Goal: Answer question/provide support: Share knowledge or assist other users

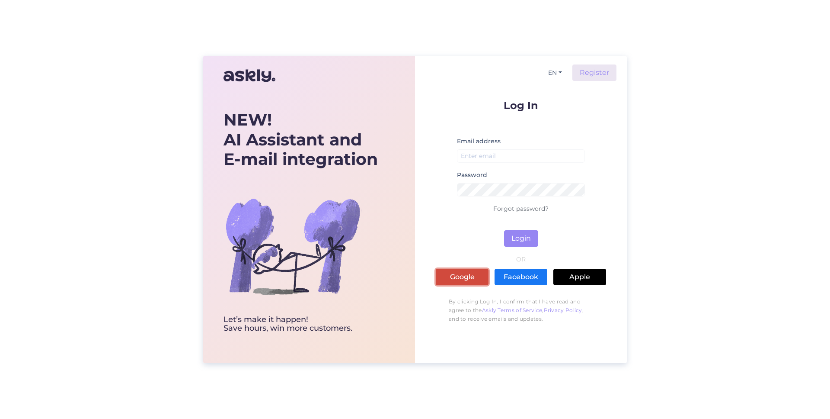
click at [462, 278] on link "Google" at bounding box center [462, 277] width 53 height 16
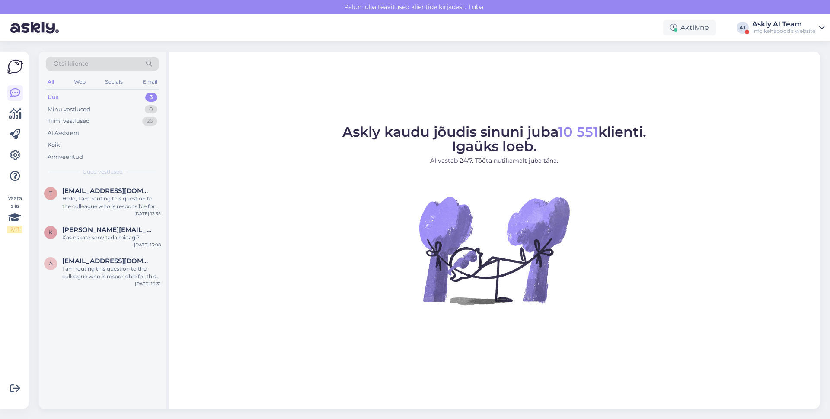
click at [796, 18] on div "Aktiivne AT Askly AI Team Info kehapood's website" at bounding box center [415, 27] width 830 height 27
click at [793, 23] on div "Askly AI Team" at bounding box center [783, 24] width 63 height 7
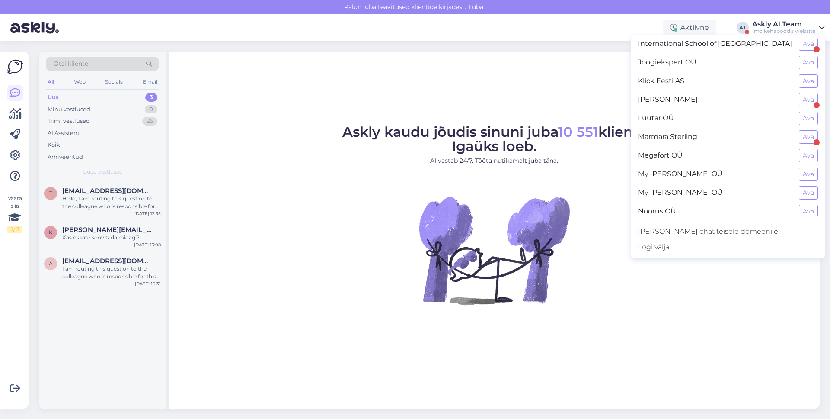
scroll to position [388, 0]
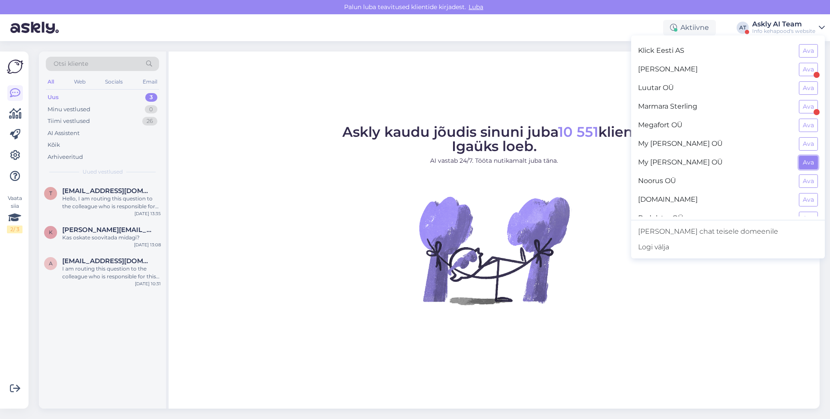
click at [805, 159] on button "Ava" at bounding box center [808, 162] width 19 height 13
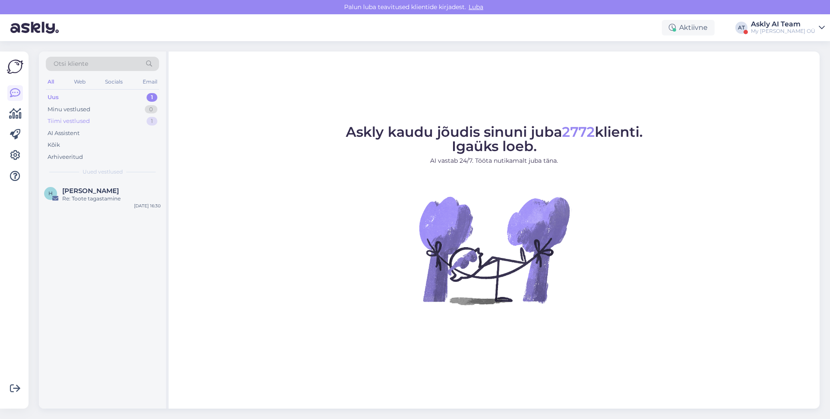
click at [76, 125] on div "Tiimi vestlused 1" at bounding box center [102, 121] width 113 height 12
click at [67, 134] on div "AI Assistent" at bounding box center [64, 133] width 32 height 9
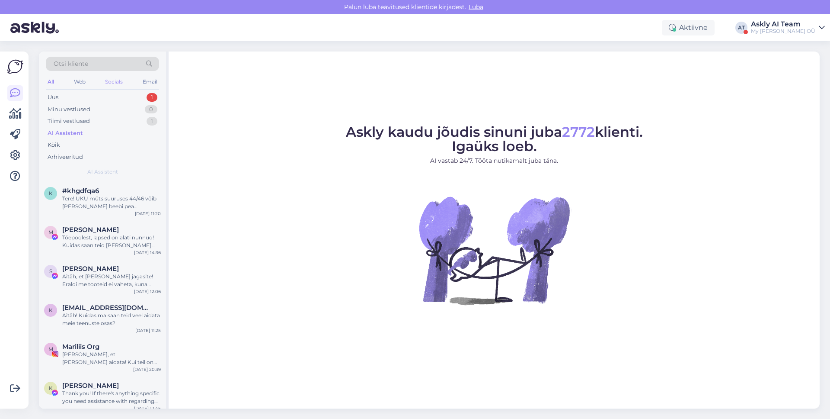
click at [123, 82] on div "Socials" at bounding box center [113, 81] width 21 height 11
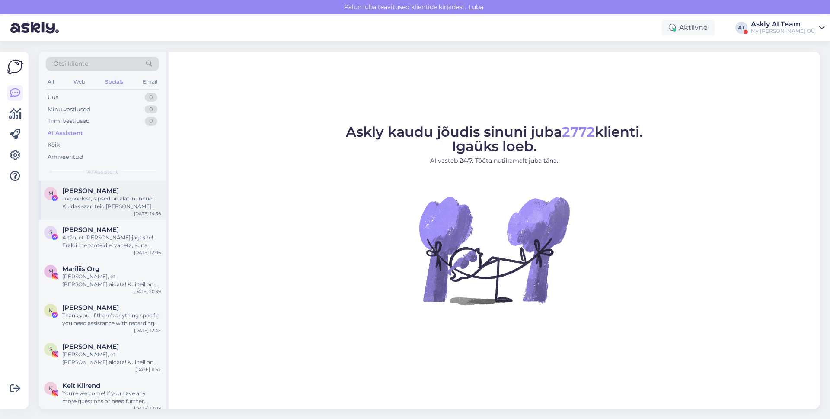
click at [94, 191] on span "[PERSON_NAME]" at bounding box center [90, 191] width 57 height 8
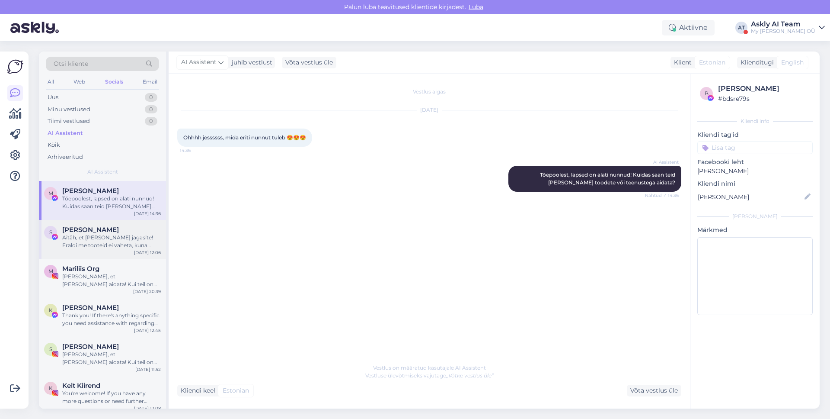
click at [101, 235] on div "Aitäh, et [PERSON_NAME] jagasite! Eraldi me tooteid ei vaheta, kuna süsteemi jä…" at bounding box center [111, 242] width 99 height 16
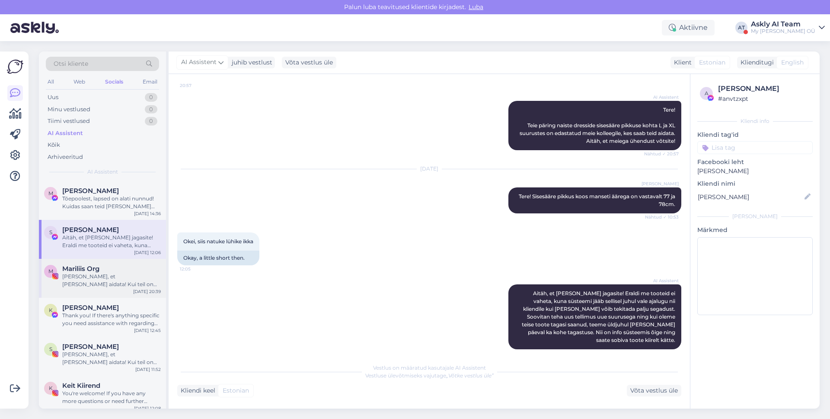
click at [106, 285] on div "[PERSON_NAME], et [PERSON_NAME] aidata! Kui teil on veel küsimusi meie toodete …" at bounding box center [111, 280] width 99 height 16
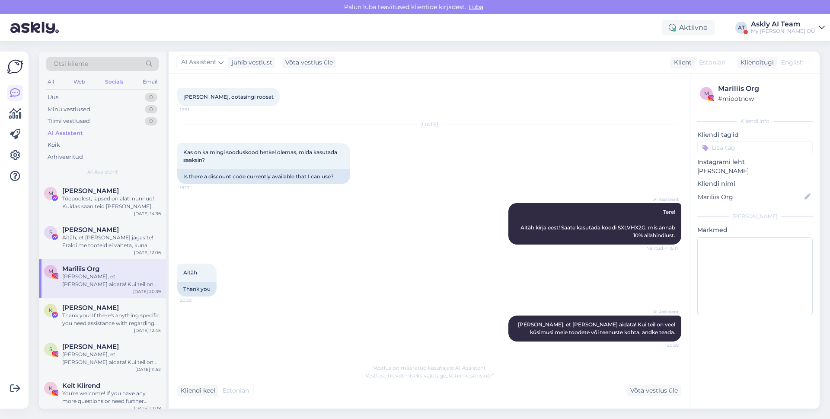
click at [773, 24] on div "Askly AI Team" at bounding box center [783, 24] width 64 height 7
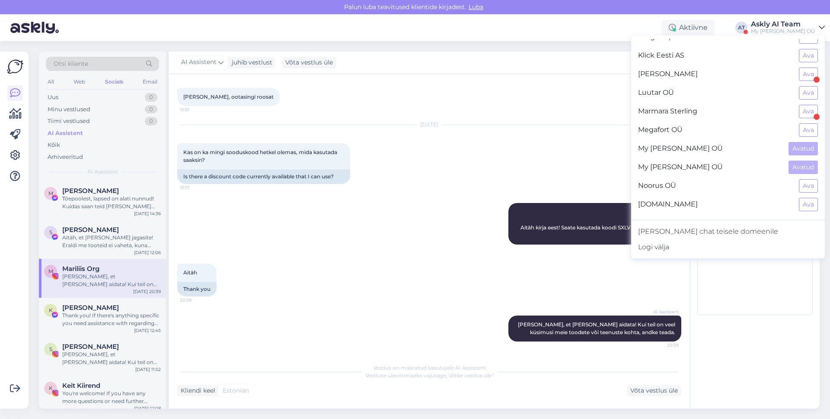
scroll to position [417, 0]
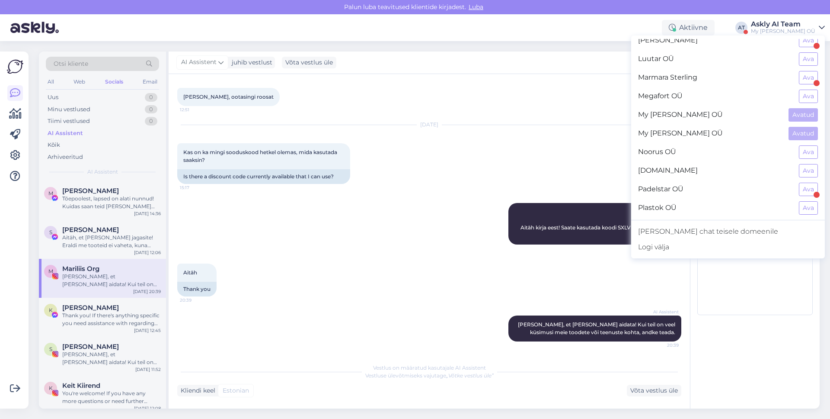
click at [404, 218] on div "AI Assistent Tere! Aitäh kirja eest! Saate kasutada koodi SXLVHX2G, mis annab 1…" at bounding box center [429, 223] width 504 height 61
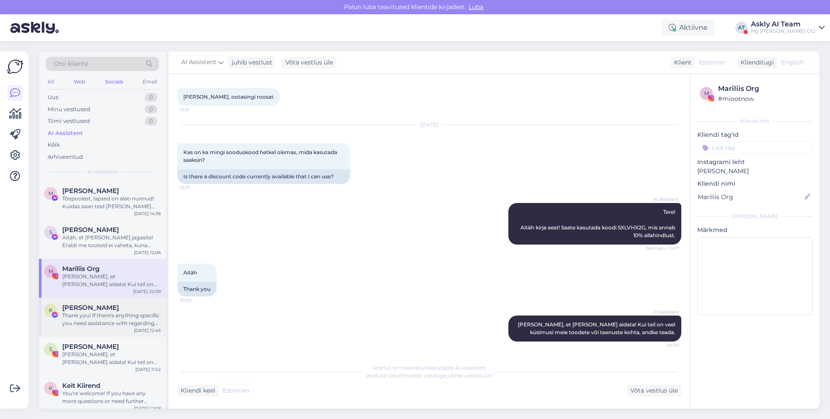
click at [128, 318] on div "Thank you! If there's anything specific you need assistance with regarding our …" at bounding box center [111, 319] width 99 height 16
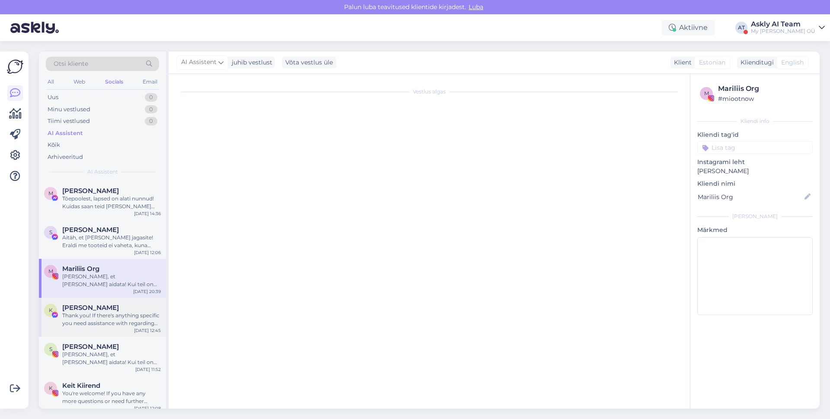
scroll to position [0, 0]
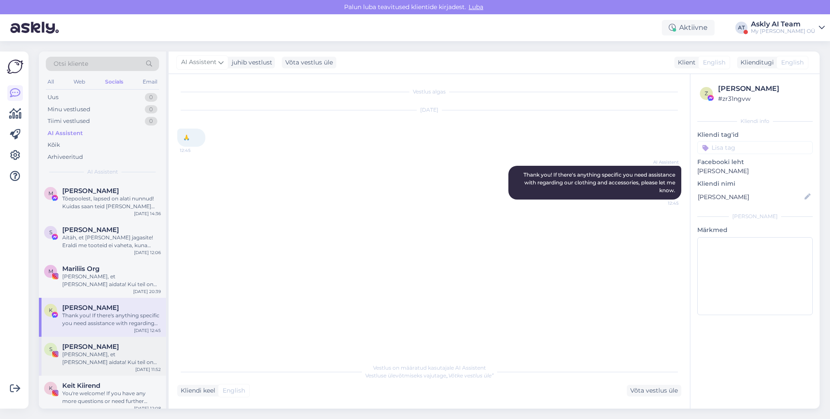
click at [116, 352] on div "[PERSON_NAME], et [PERSON_NAME] aidata! Kui teil on veel küsimusi meie toodete …" at bounding box center [111, 358] width 99 height 16
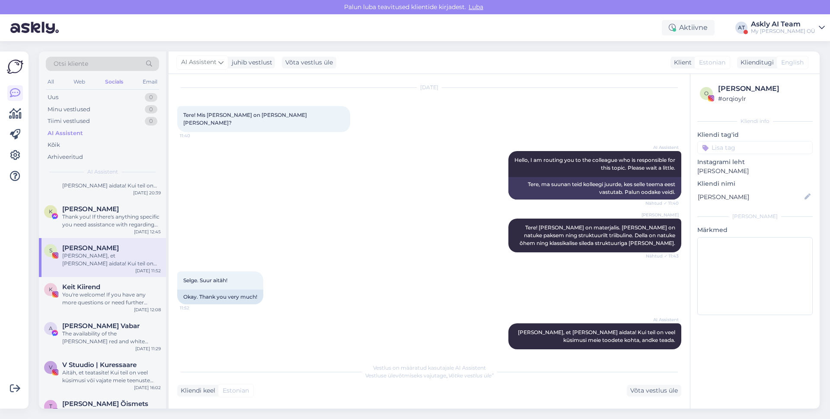
scroll to position [109, 0]
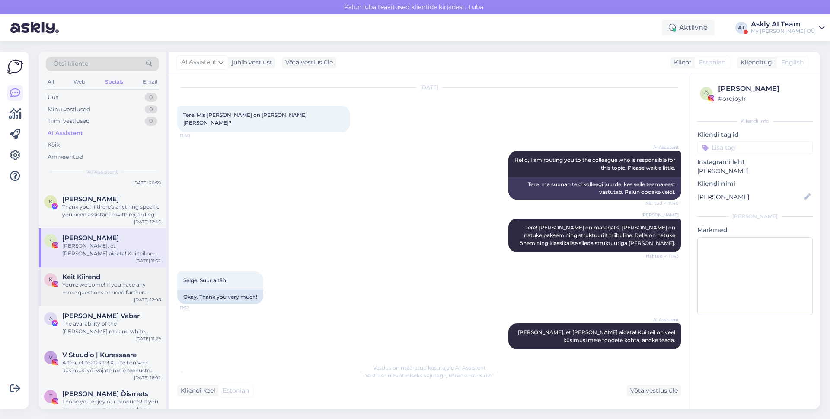
click at [105, 282] on div "You're welcome! If you have any more questions or need further assistance, feel…" at bounding box center [111, 289] width 99 height 16
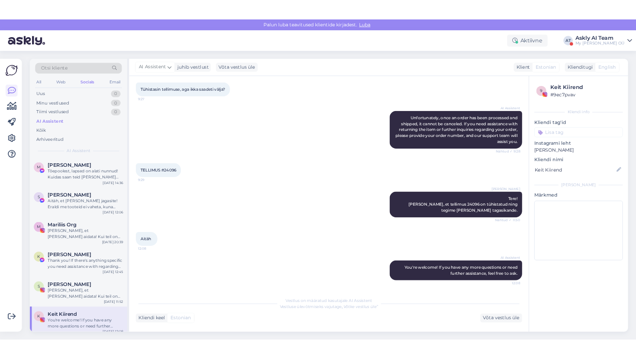
scroll to position [120, 0]
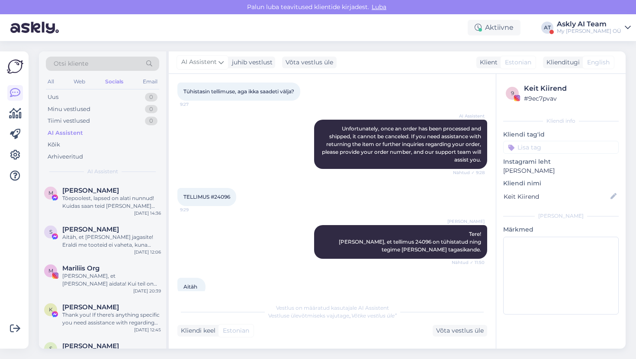
click at [89, 64] on div "Otsi kliente" at bounding box center [102, 64] width 113 height 14
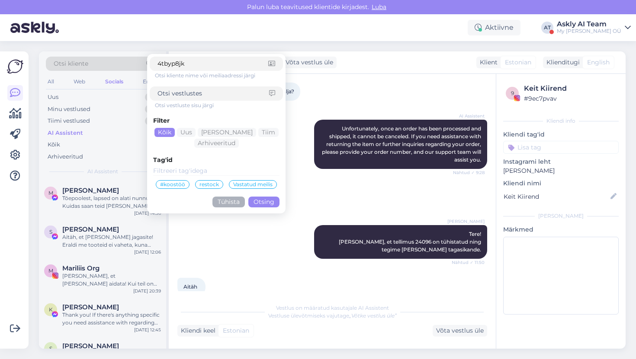
click at [192, 61] on input "4tbyp8jk" at bounding box center [212, 63] width 111 height 9
type input "4tbyp8jk"
click at [256, 202] on button "Otsing" at bounding box center [263, 202] width 31 height 11
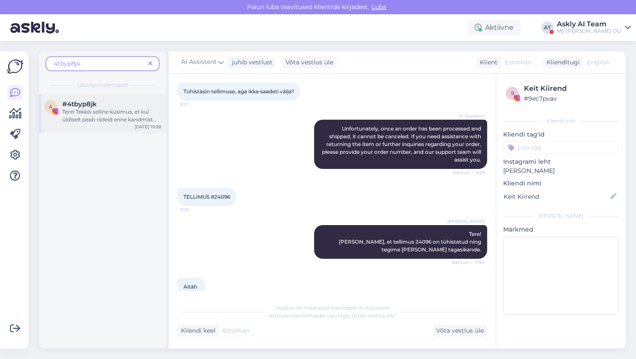
click at [103, 122] on div "Tere! Tekkis selline küsimus, et kui üldiselt peab riideid enne kandmist pesema…" at bounding box center [111, 116] width 99 height 16
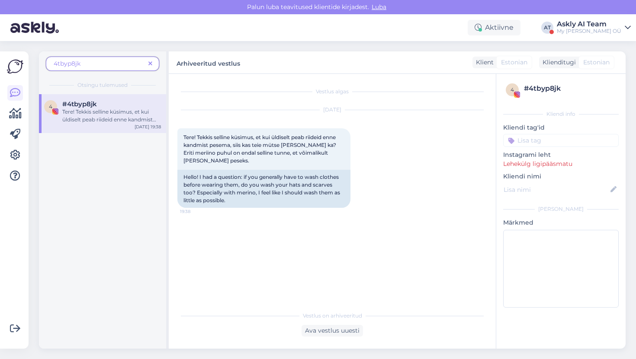
scroll to position [0, 0]
click at [104, 121] on div "Tere! Tekkis selline küsimus, et kui üldiselt peab riideid enne kandmist pesema…" at bounding box center [111, 116] width 99 height 16
click at [156, 64] on div "4tbyp8jk" at bounding box center [102, 64] width 113 height 14
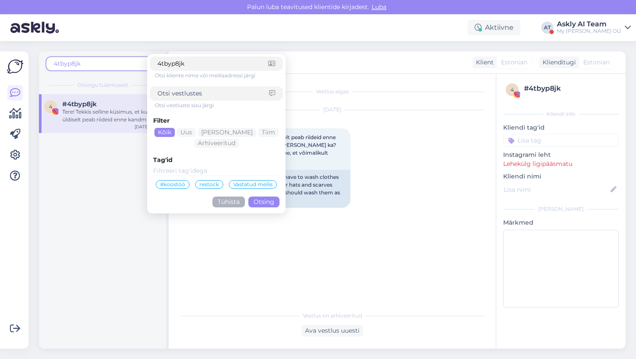
click at [221, 205] on button "Tühista" at bounding box center [228, 202] width 32 height 11
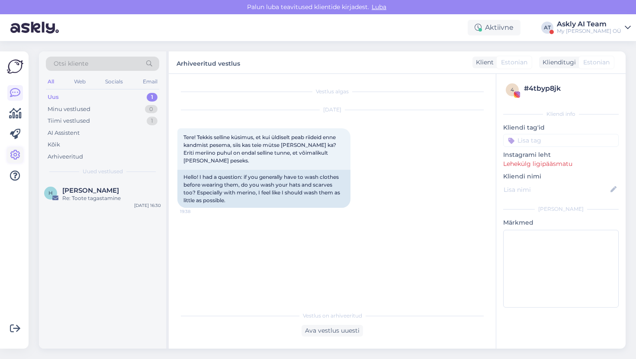
click at [18, 150] on icon at bounding box center [15, 155] width 10 height 10
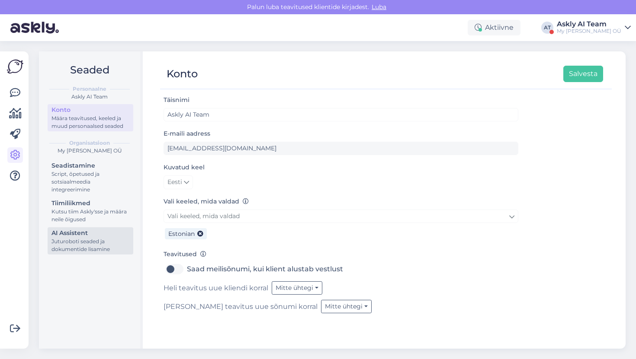
click at [62, 239] on div "Juturoboti seaded ja dokumentide lisamine" at bounding box center [90, 246] width 78 height 16
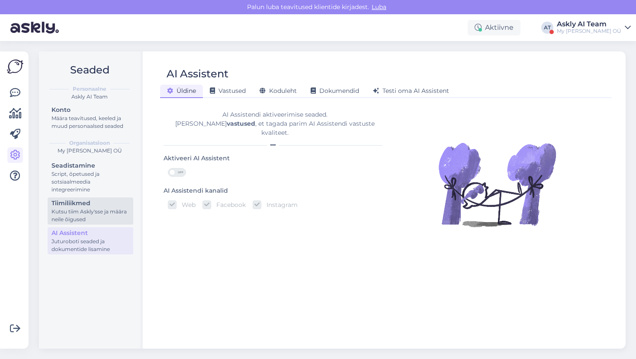
click at [83, 207] on div "Tiimiliikmed" at bounding box center [90, 203] width 78 height 9
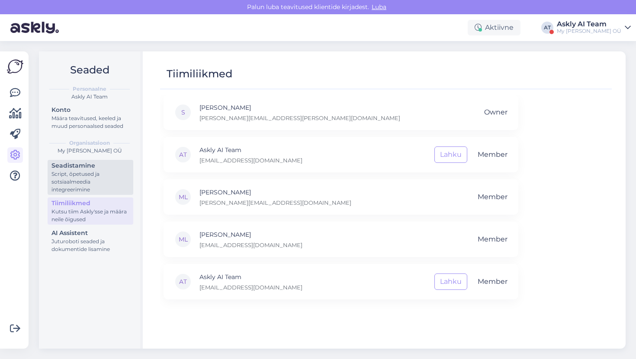
click at [87, 186] on div "Script, õpetused ja sotsiaalmeedia integreerimine" at bounding box center [90, 181] width 78 height 23
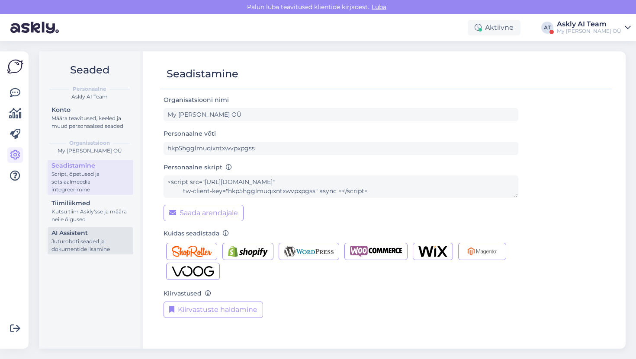
click at [92, 231] on div "AI Assistent" at bounding box center [90, 233] width 78 height 9
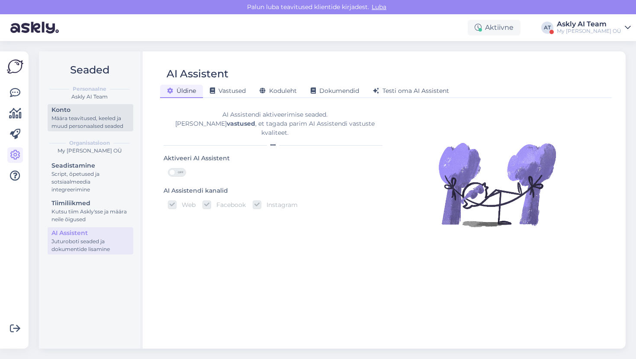
click at [87, 121] on div "Määra teavitused, keeled ja muud personaalsed seaded" at bounding box center [90, 123] width 78 height 16
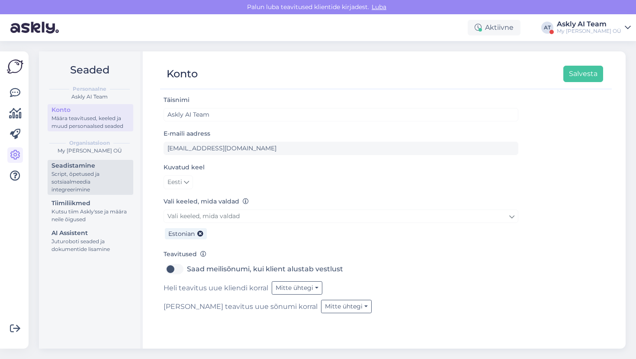
click at [92, 186] on div "Script, õpetused ja sotsiaalmeedia integreerimine" at bounding box center [90, 181] width 78 height 23
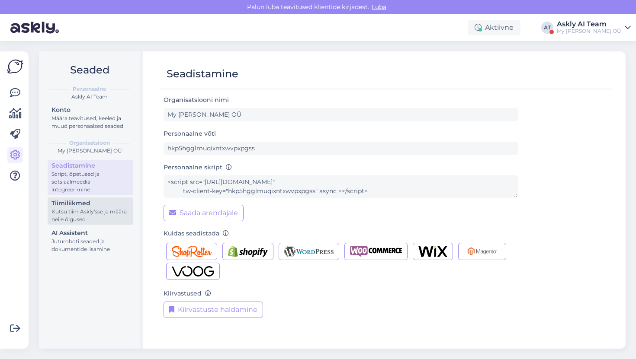
click at [91, 224] on link "Tiimiliikmed Kutsu tiim Askly'sse ja määra neile õigused" at bounding box center [91, 211] width 86 height 27
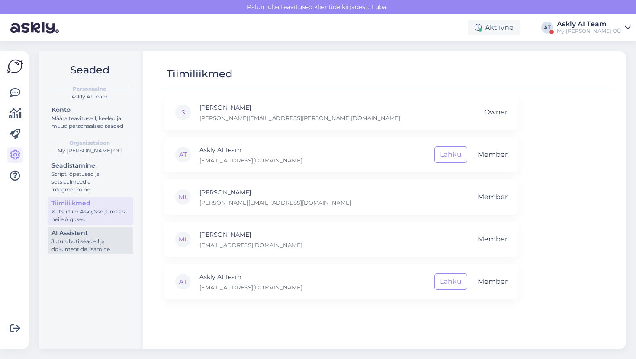
click at [90, 250] on div "Juturoboti seaded ja dokumentide lisamine" at bounding box center [90, 246] width 78 height 16
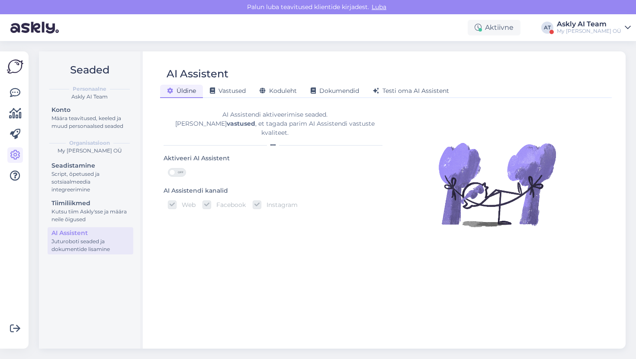
click at [24, 92] on div "Võimalused Veendu, et Askly loob sulle väärtust. Sulge Ühenda FB ja IG sõnumid …" at bounding box center [14, 200] width 29 height 298
click at [18, 94] on icon at bounding box center [15, 93] width 10 height 10
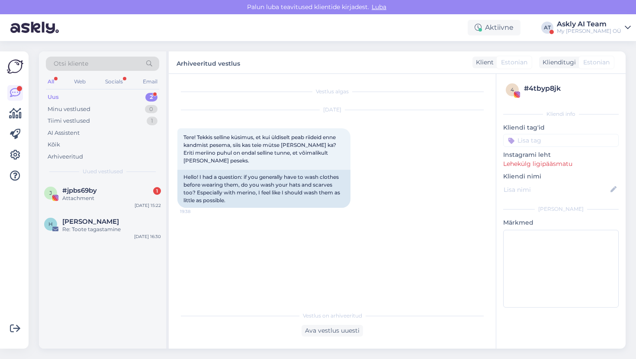
click at [74, 58] on div "Otsi kliente" at bounding box center [102, 64] width 113 height 14
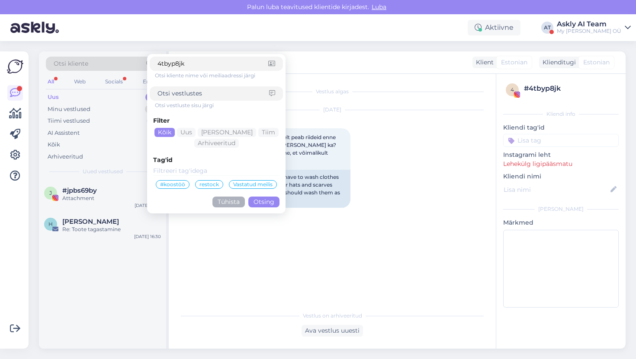
type input "4tbyp8jk"
click at [274, 203] on button "Otsing" at bounding box center [263, 202] width 31 height 11
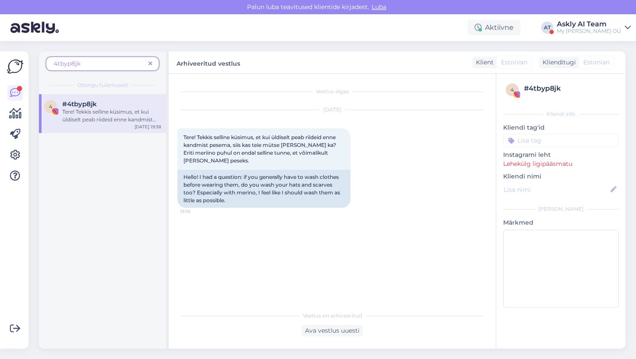
click at [106, 110] on div "Tere! Tekkis selline küsimus, et kui üldiselt peab riideid enne kandmist pesema…" at bounding box center [111, 116] width 99 height 16
click at [542, 83] on div "# 4tbyp8jk" at bounding box center [570, 88] width 92 height 10
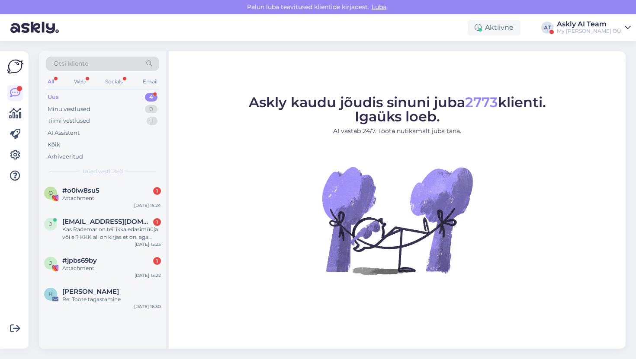
click at [98, 62] on div "Otsi kliente" at bounding box center [102, 64] width 113 height 14
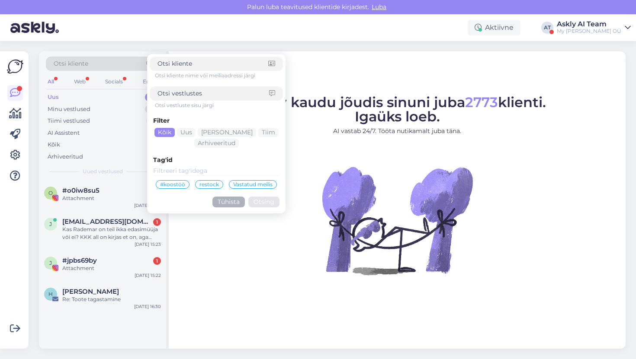
type input "17841401945229848"
paste input "4tbyp8jk"
type input "4tbyp8jk"
click at [262, 195] on div "Filter Kõik Uus Mina Tiim Arhiveeritud Tag'id #koostöö restock Vastatud meilis …" at bounding box center [216, 160] width 133 height 102
click at [262, 199] on button "Otsing" at bounding box center [263, 202] width 31 height 11
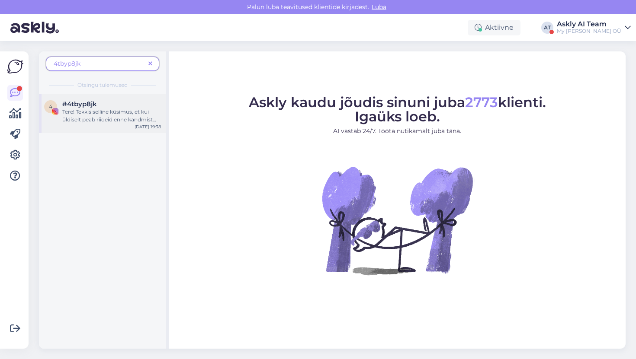
click at [99, 115] on div "Tere! Tekkis selline küsimus, et kui üldiselt peab riideid enne kandmist pesema…" at bounding box center [111, 116] width 99 height 16
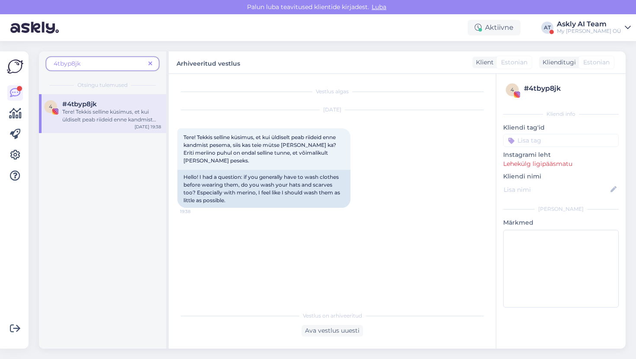
click at [346, 237] on div "Vestlus algas Sep 10 2025 Tere! Tekkis selline küsimus, et kui üldiselt peab ri…" at bounding box center [335, 191] width 317 height 217
click at [147, 61] on span at bounding box center [150, 63] width 11 height 9
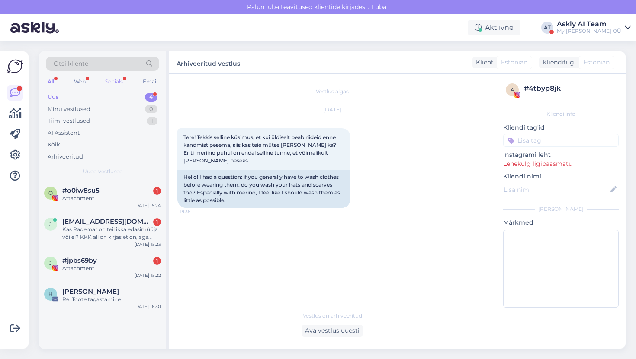
click at [115, 76] on div "Socials" at bounding box center [113, 81] width 21 height 11
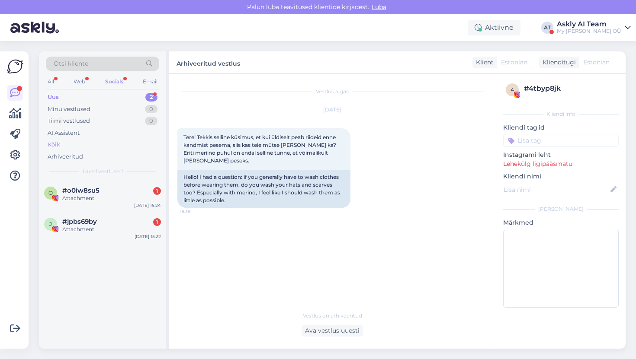
click at [84, 139] on div "Kõik" at bounding box center [102, 145] width 113 height 12
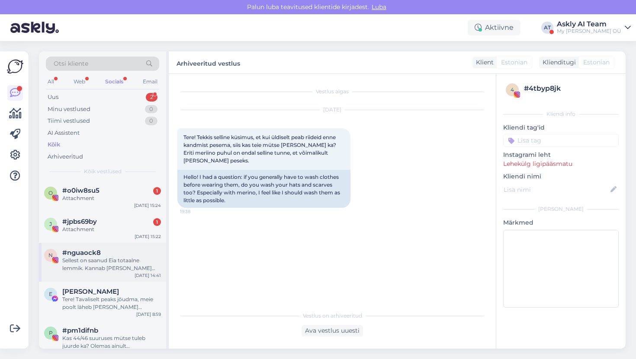
click at [87, 266] on div "Sellest on saanud Eia totaalne lemmik. Kannab igal ajal ka sooja ilmaga 🙈" at bounding box center [111, 265] width 99 height 16
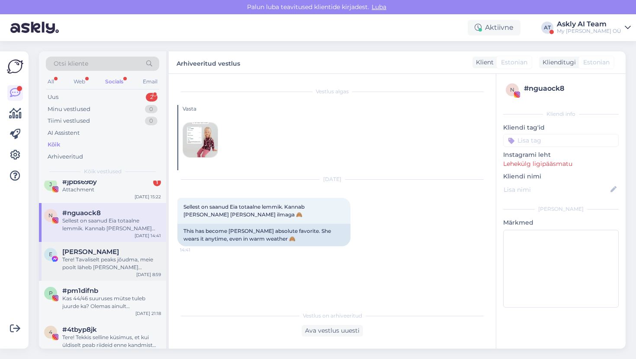
scroll to position [46, 0]
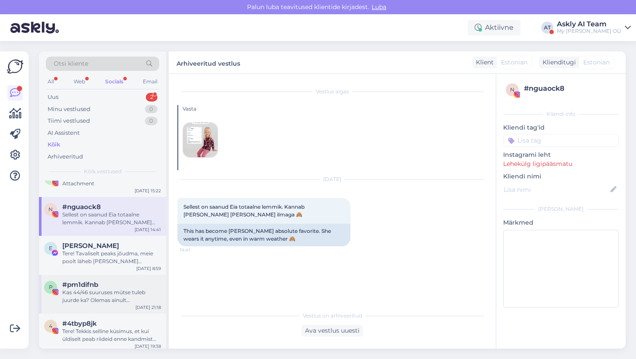
click at [97, 305] on div "p #pm1difnb Kas 44/46 suuruses mütse tuleb juurde ka? Olemas ainult roosa ja ko…" at bounding box center [102, 294] width 127 height 39
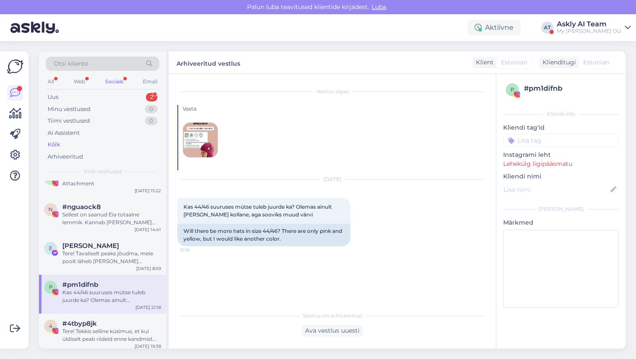
scroll to position [52, 0]
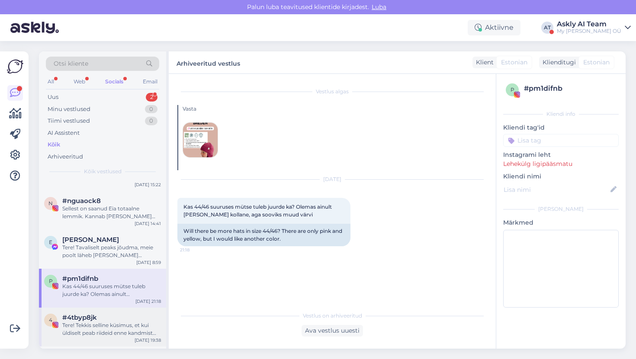
click at [92, 321] on span "#4tbyp8jk" at bounding box center [79, 318] width 35 height 8
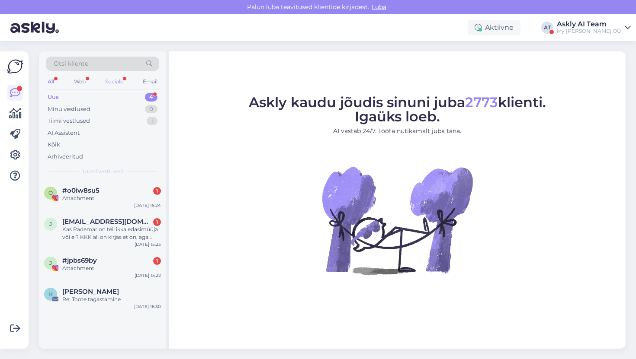
click at [111, 85] on div "Socials" at bounding box center [113, 81] width 21 height 11
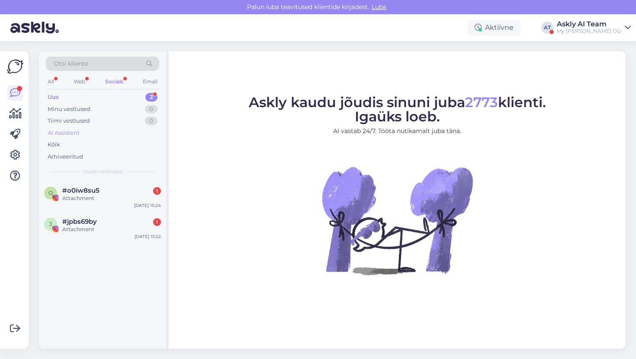
click at [106, 133] on div "AI Assistent" at bounding box center [102, 133] width 113 height 12
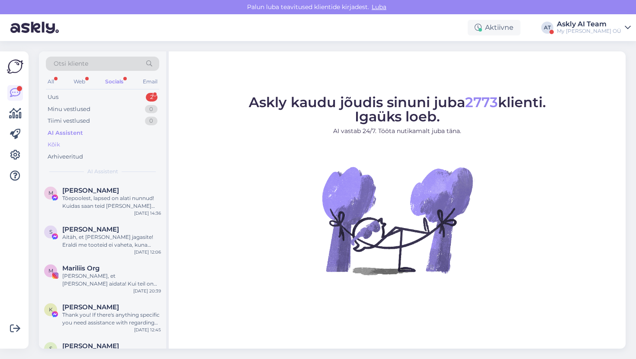
click at [103, 146] on div "Kõik" at bounding box center [102, 145] width 113 height 12
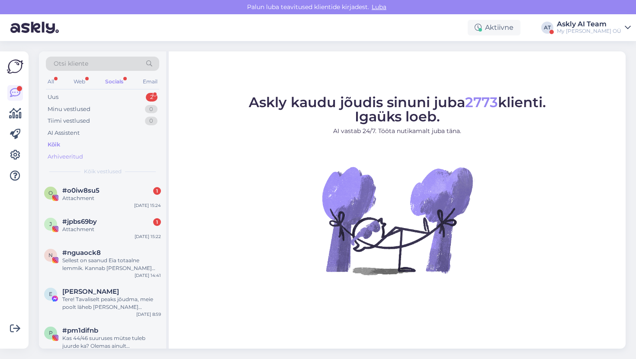
click at [102, 156] on div "Arhiveeritud" at bounding box center [102, 157] width 113 height 12
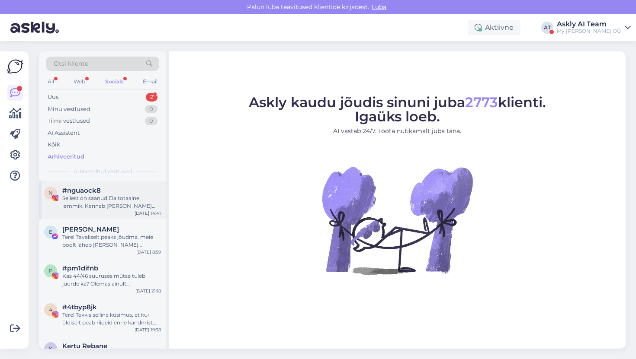
click at [97, 205] on div "Sellest on saanud Eia totaalne lemmik. Kannab igal ajal ka sooja ilmaga 🙈" at bounding box center [111, 203] width 99 height 16
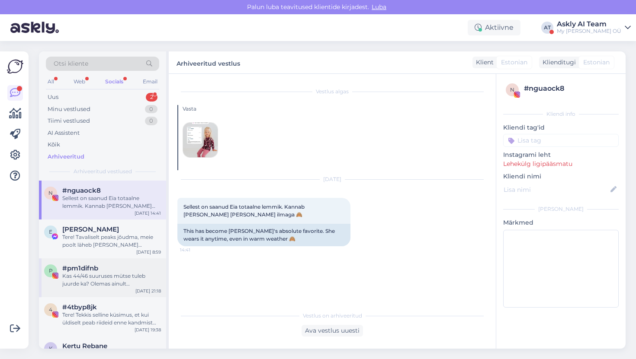
click at [96, 278] on div "Kas 44/46 suuruses mütse tuleb juurde ka? Olemas ainult roosa ja kollane, aga s…" at bounding box center [111, 280] width 99 height 16
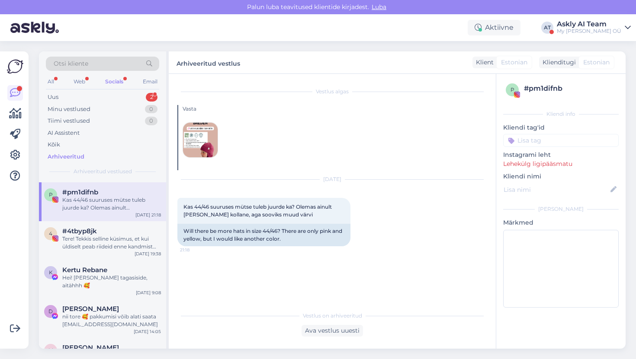
scroll to position [108, 0]
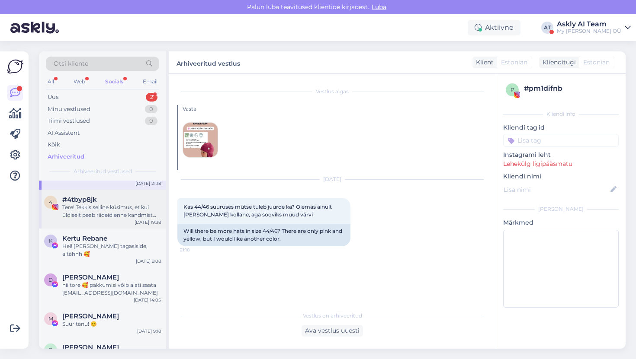
click at [93, 212] on div "Tere! Tekkis selline küsimus, et kui üldiselt peab riideid enne kandmist pesema…" at bounding box center [111, 212] width 99 height 16
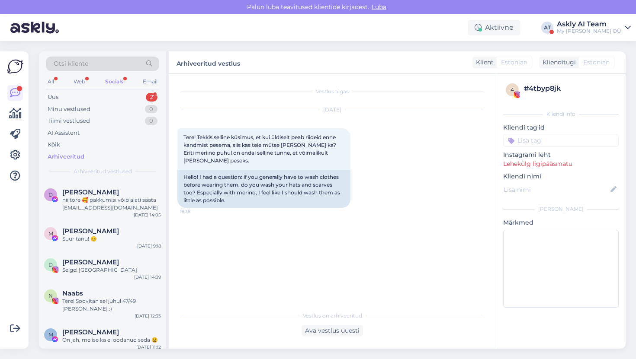
scroll to position [216, 0]
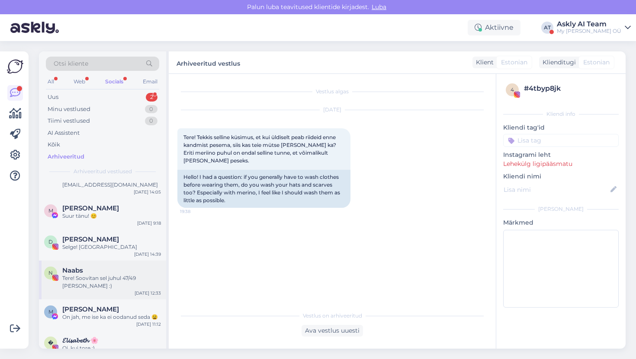
click at [94, 275] on div "Tere! Soovitan sel juhul 47/49 võtta :)" at bounding box center [111, 283] width 99 height 16
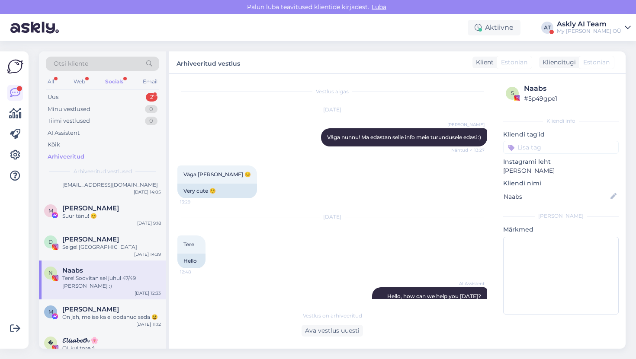
scroll to position [5723, 0]
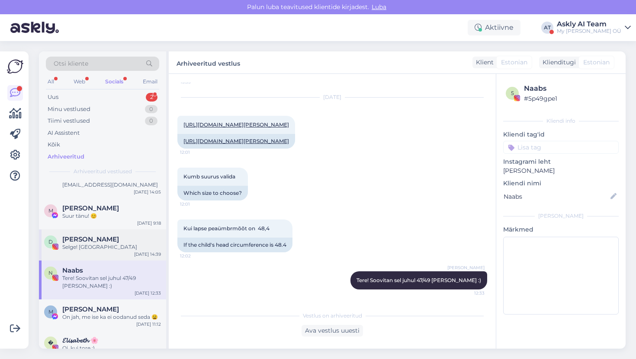
click at [97, 244] on div "D Darja Rattassep Selge! Aitäh Sep 8 14:39" at bounding box center [102, 245] width 127 height 31
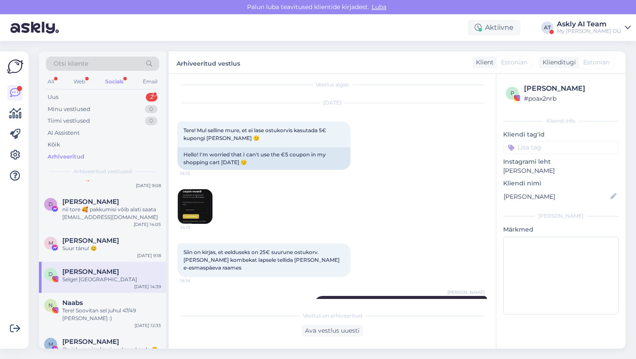
scroll to position [0, 0]
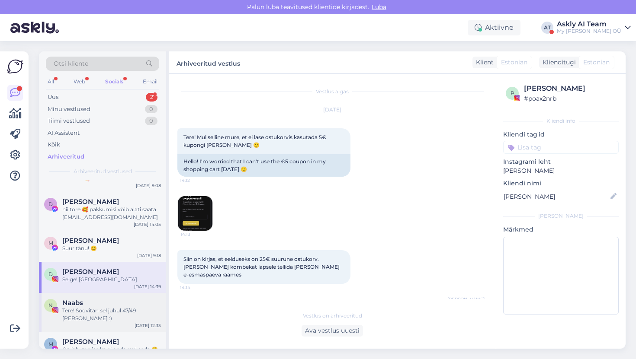
click at [122, 299] on div "Naabs" at bounding box center [111, 303] width 99 height 8
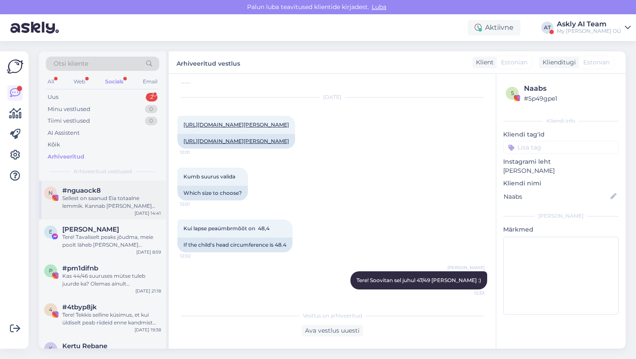
click at [130, 205] on div "Sellest on saanud Eia totaalne lemmik. Kannab igal ajal ka sooja ilmaga 🙈" at bounding box center [111, 203] width 99 height 16
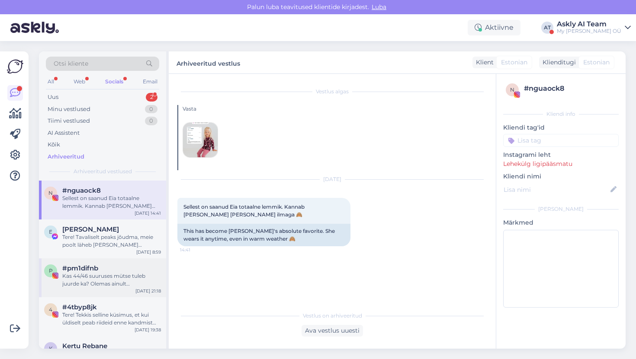
click at [114, 281] on div "Kas 44/46 suuruses mütse tuleb juurde ka? Olemas ainult roosa ja kollane, aga s…" at bounding box center [111, 280] width 99 height 16
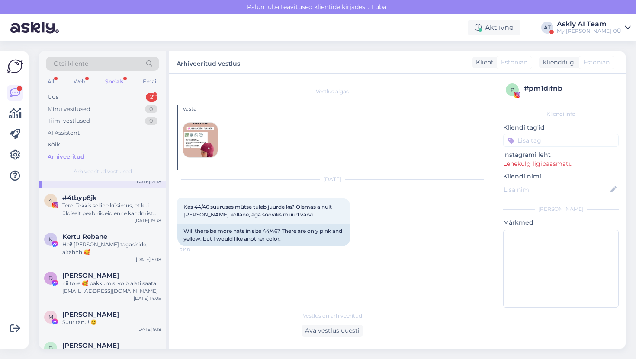
scroll to position [128, 0]
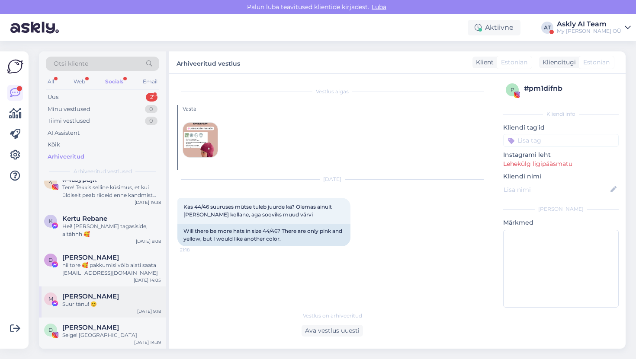
click at [96, 302] on div "M Maaja Laast Suur tänu! 😊 Sep 9 9:18" at bounding box center [102, 302] width 127 height 31
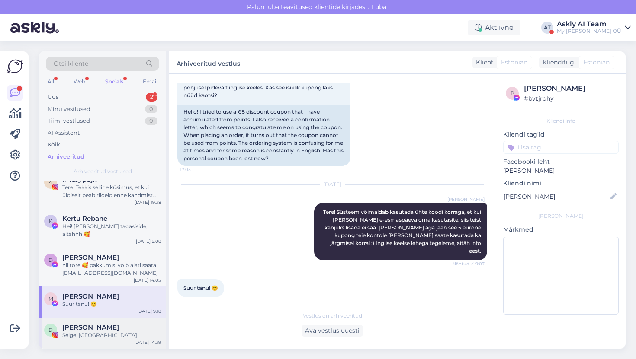
click at [95, 318] on div "D Darja Rattassep Selge! Aitäh Sep 8 14:39" at bounding box center [102, 333] width 127 height 31
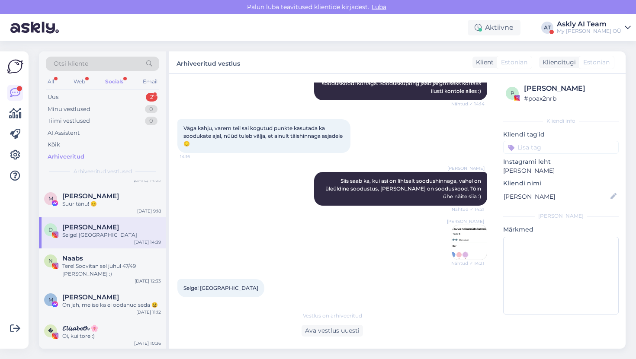
scroll to position [235, 0]
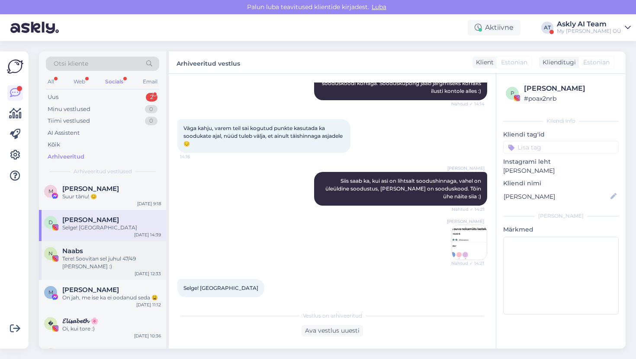
click at [90, 263] on div "N Naabs Tere! Soovitan sel juhul 47/49 võtta :) Sep 8 12:33" at bounding box center [102, 260] width 127 height 39
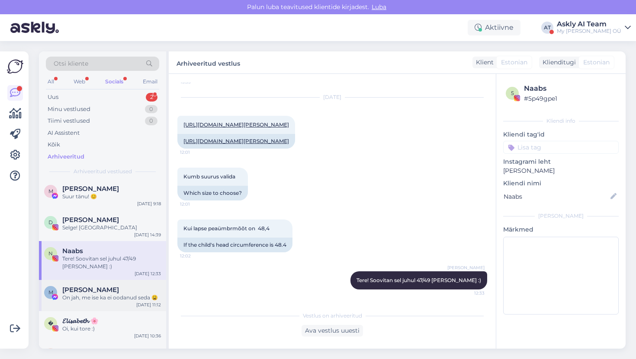
scroll to position [238, 0]
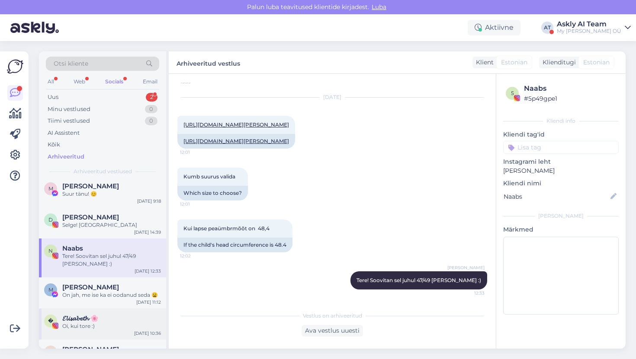
click at [82, 323] on div "Oi, kui tore :)" at bounding box center [111, 327] width 99 height 8
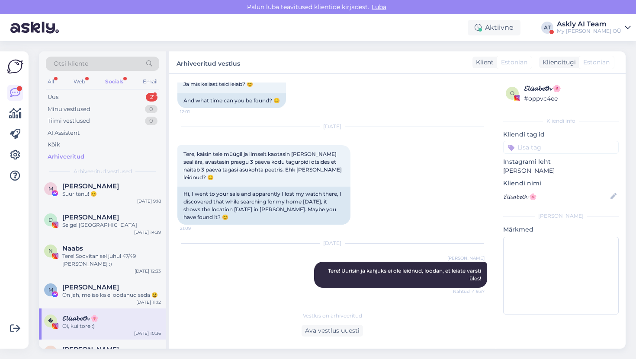
scroll to position [234, 0]
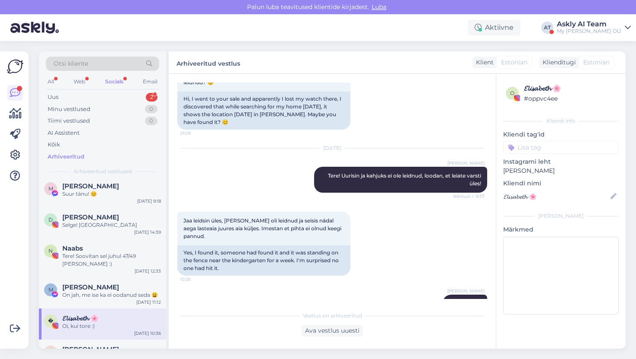
click at [244, 146] on div "Sep 8 2025 Mari-Liis Tere! Uurisin ja kahjuks ei ole leidnud, loodan, et leiate…" at bounding box center [332, 170] width 310 height 63
click at [114, 346] on div "Tatjana" at bounding box center [111, 350] width 99 height 8
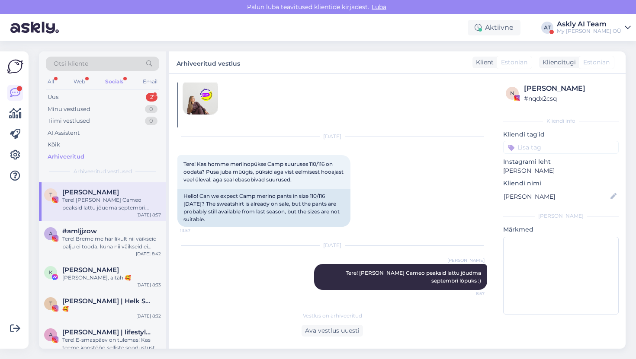
scroll to position [391, 0]
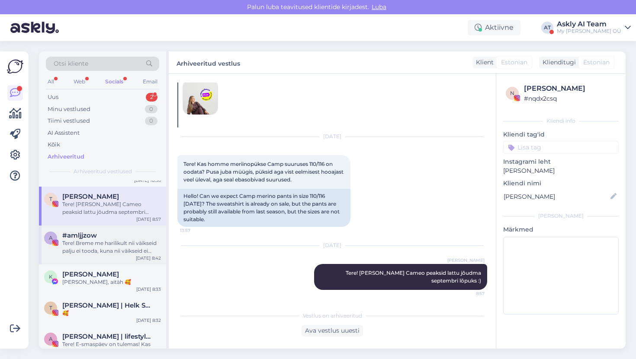
click at [110, 240] on div "Tere! Breme me harilikult nii väikseid palju ei tooda, kuna nii väikseid ei ost…" at bounding box center [111, 248] width 99 height 16
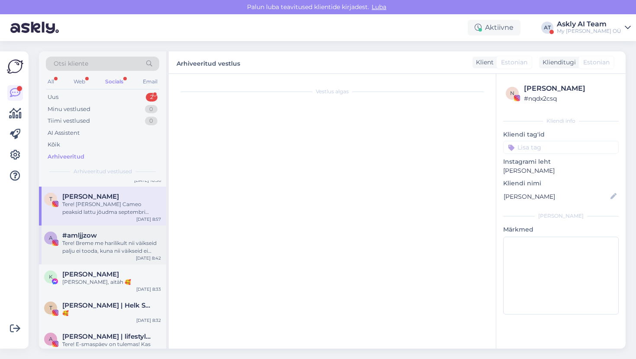
scroll to position [651, 0]
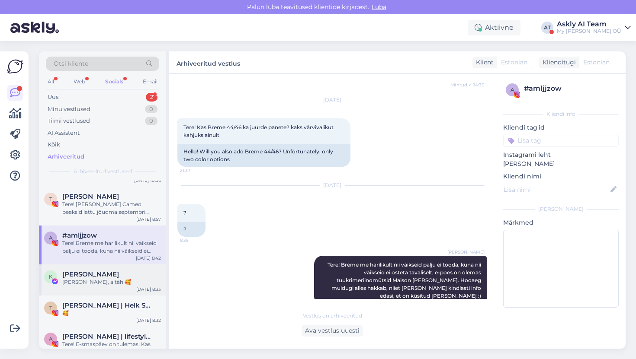
click at [100, 278] on div "Nii tore, aitäh 🥰" at bounding box center [111, 282] width 99 height 8
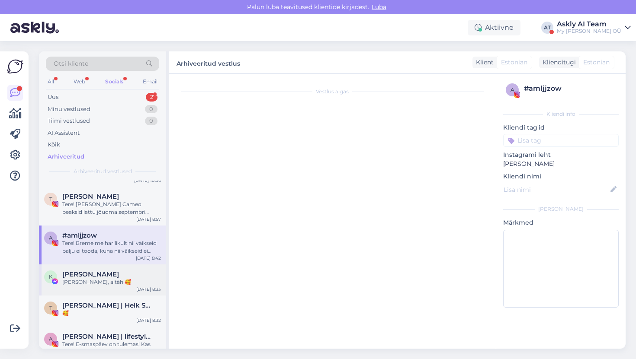
scroll to position [677, 0]
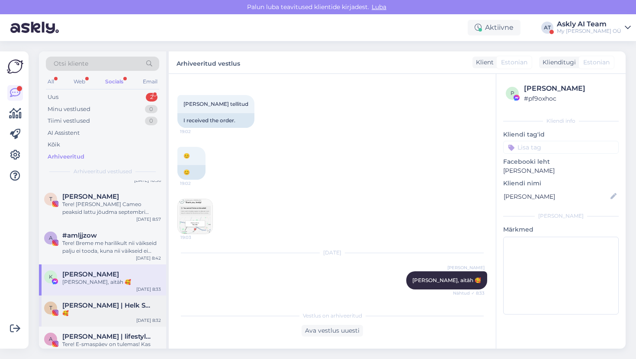
click at [91, 302] on span "Teele | Helk Stuudio" at bounding box center [107, 306] width 90 height 8
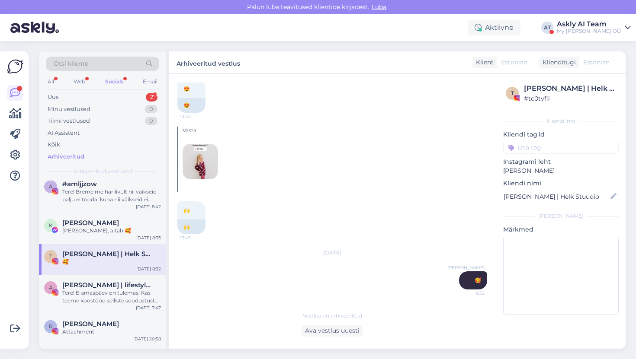
scroll to position [441, 0]
click at [91, 291] on div "A Alissa Linter | lifestyle & рекомендации | UGC creator Tere! E-smaspäev on tu…" at bounding box center [102, 295] width 127 height 39
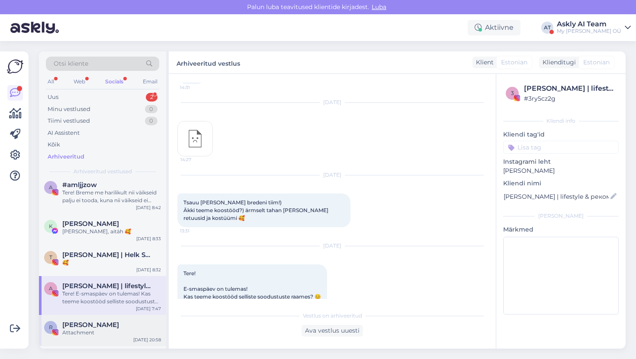
scroll to position [447, 0]
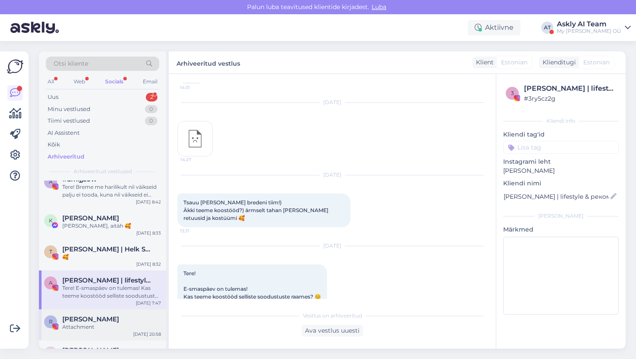
click at [96, 316] on span "Riikka-Liisa" at bounding box center [90, 320] width 57 height 8
